Goal: Navigation & Orientation: Go to known website

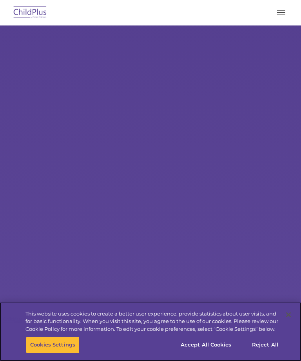
select select "MEDIUM"
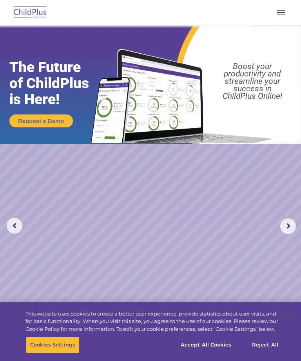
click at [27, 9] on img at bounding box center [30, 13] width 37 height 18
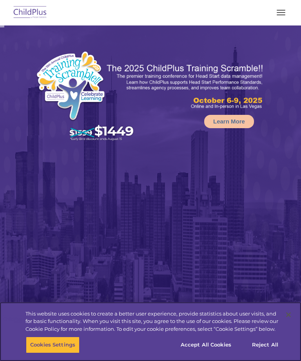
select select "MEDIUM"
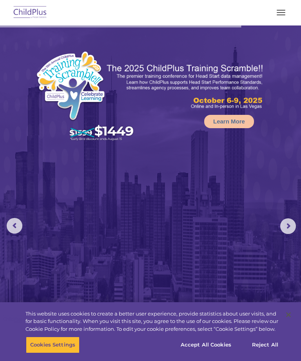
click at [286, 228] on rs-arrow at bounding box center [288, 226] width 16 height 16
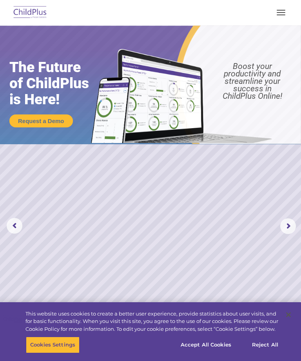
click at [276, 228] on rs-slide "Request a Demo The Future of ChildPlus is Here! Boost your productivity and str…" at bounding box center [150, 225] width 301 height 401
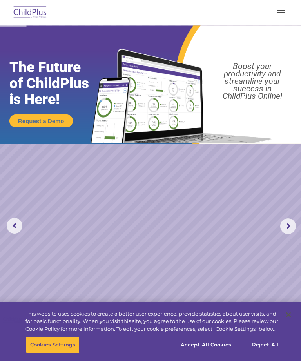
click at [283, 221] on rs-arrow at bounding box center [288, 226] width 16 height 16
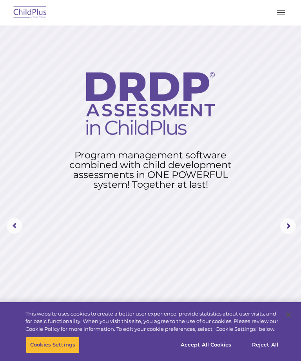
click at [278, 10] on span "button" at bounding box center [281, 10] width 9 height 1
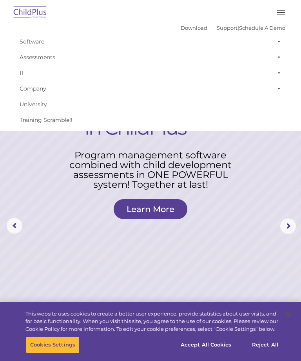
click at [276, 13] on button "button" at bounding box center [281, 12] width 16 height 13
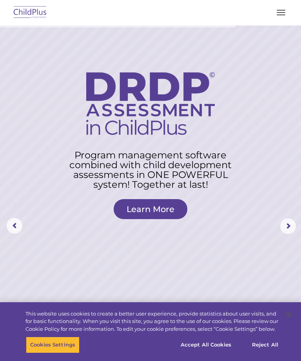
click at [282, 14] on button "button" at bounding box center [281, 12] width 16 height 13
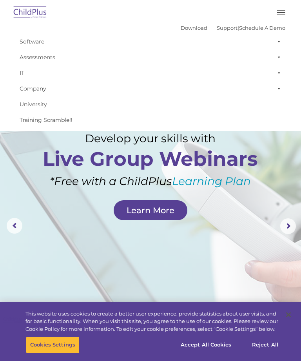
click at [22, 20] on img at bounding box center [30, 13] width 37 height 18
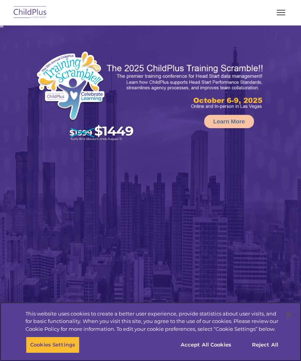
select select "MEDIUM"
